Goal: Find specific page/section: Find specific page/section

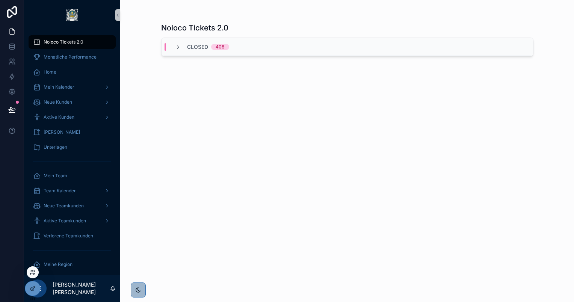
click at [32, 271] on icon at bounding box center [33, 272] width 6 height 6
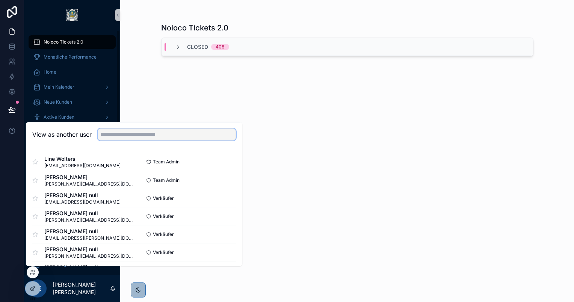
click at [130, 134] on input "text" at bounding box center [167, 135] width 138 height 12
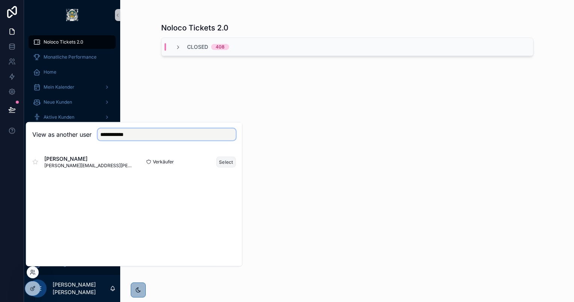
type input "**********"
click at [225, 162] on button "Select" at bounding box center [226, 161] width 20 height 11
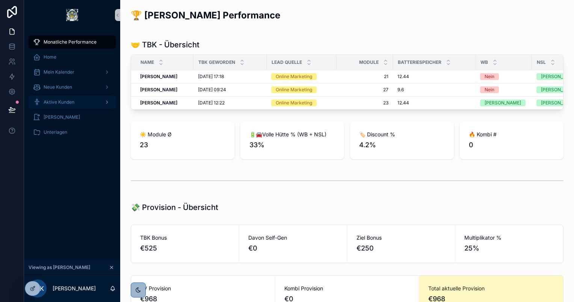
click at [80, 103] on div "Aktive Kunden" at bounding box center [72, 102] width 78 height 12
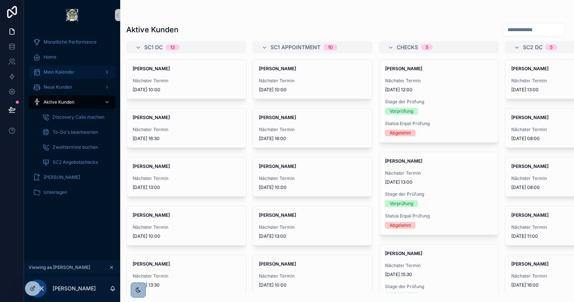
click at [89, 76] on div "Mein Kalender" at bounding box center [72, 72] width 78 height 12
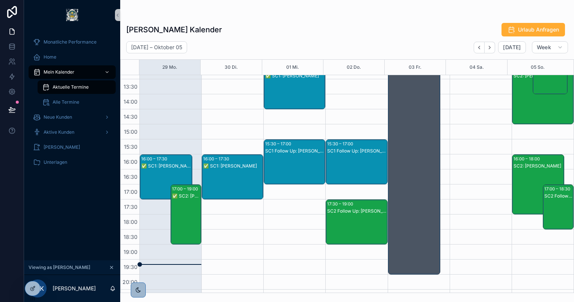
scroll to position [221, 0]
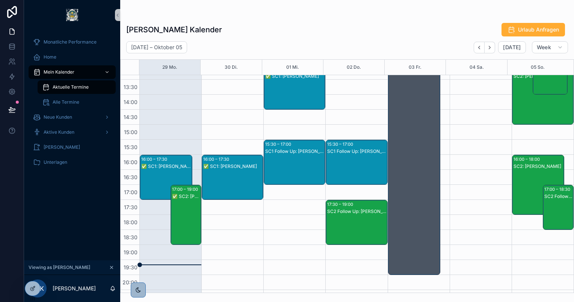
click at [181, 215] on div "✅ SC2: Maria Lecciso" at bounding box center [186, 222] width 29 height 59
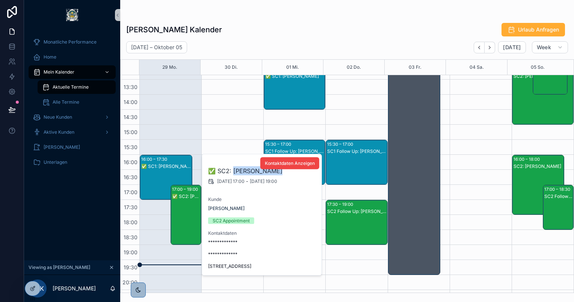
drag, startPoint x: 233, startPoint y: 171, endPoint x: 277, endPoint y: 175, distance: 44.1
click at [277, 175] on h2 "✅ SC2: Maria Lecciso" at bounding box center [262, 171] width 108 height 9
copy h2 "Maria Lecciso"
